Goal: Obtain resource: Obtain resource

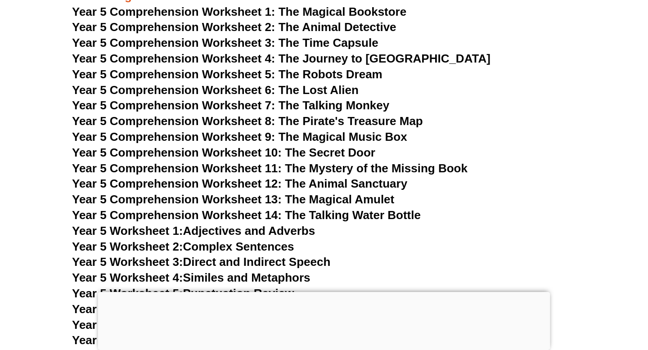
scroll to position [4287, 0]
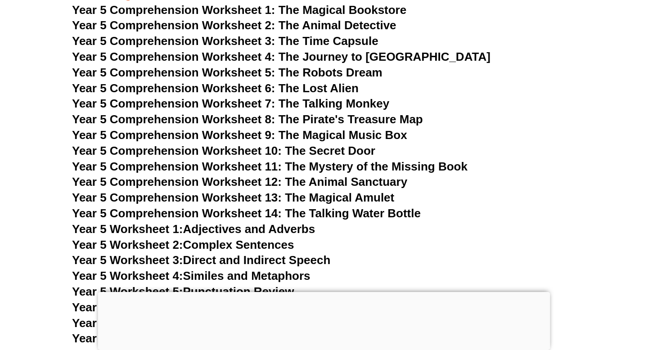
click at [319, 179] on span "Year 5 Comprehension Worksheet 12: The Animal Sanctuary" at bounding box center [239, 181] width 335 height 13
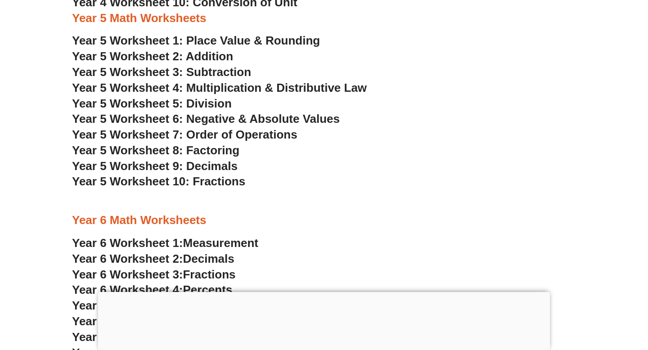
scroll to position [1812, 0]
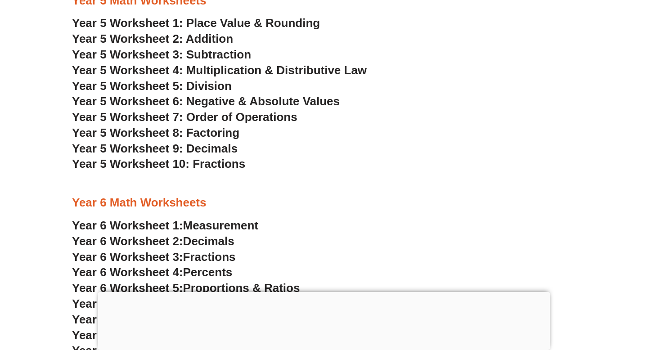
click at [237, 116] on span "Year 5 Worksheet 7: Order of Operations" at bounding box center [184, 116] width 225 height 13
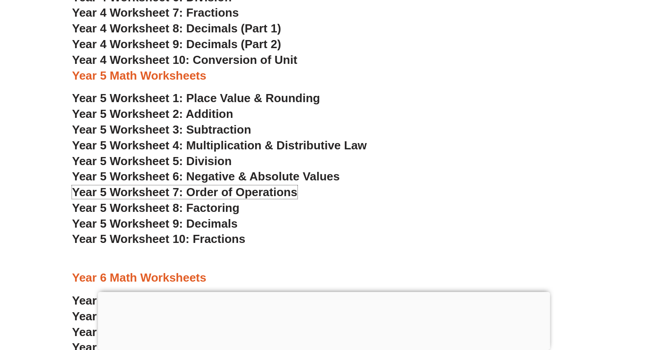
scroll to position [1739, 0]
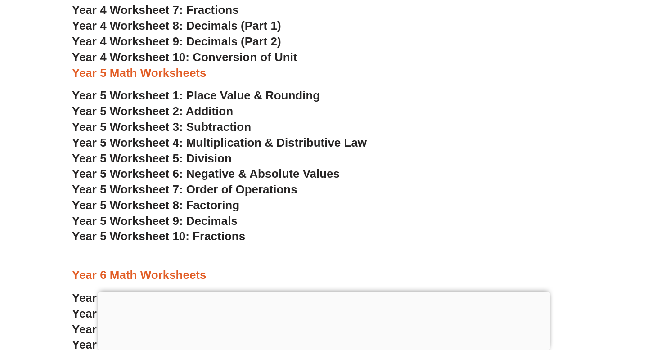
click at [280, 193] on span "Year 5 Worksheet 7: Order of Operations" at bounding box center [184, 189] width 225 height 13
